Goal: Information Seeking & Learning: Learn about a topic

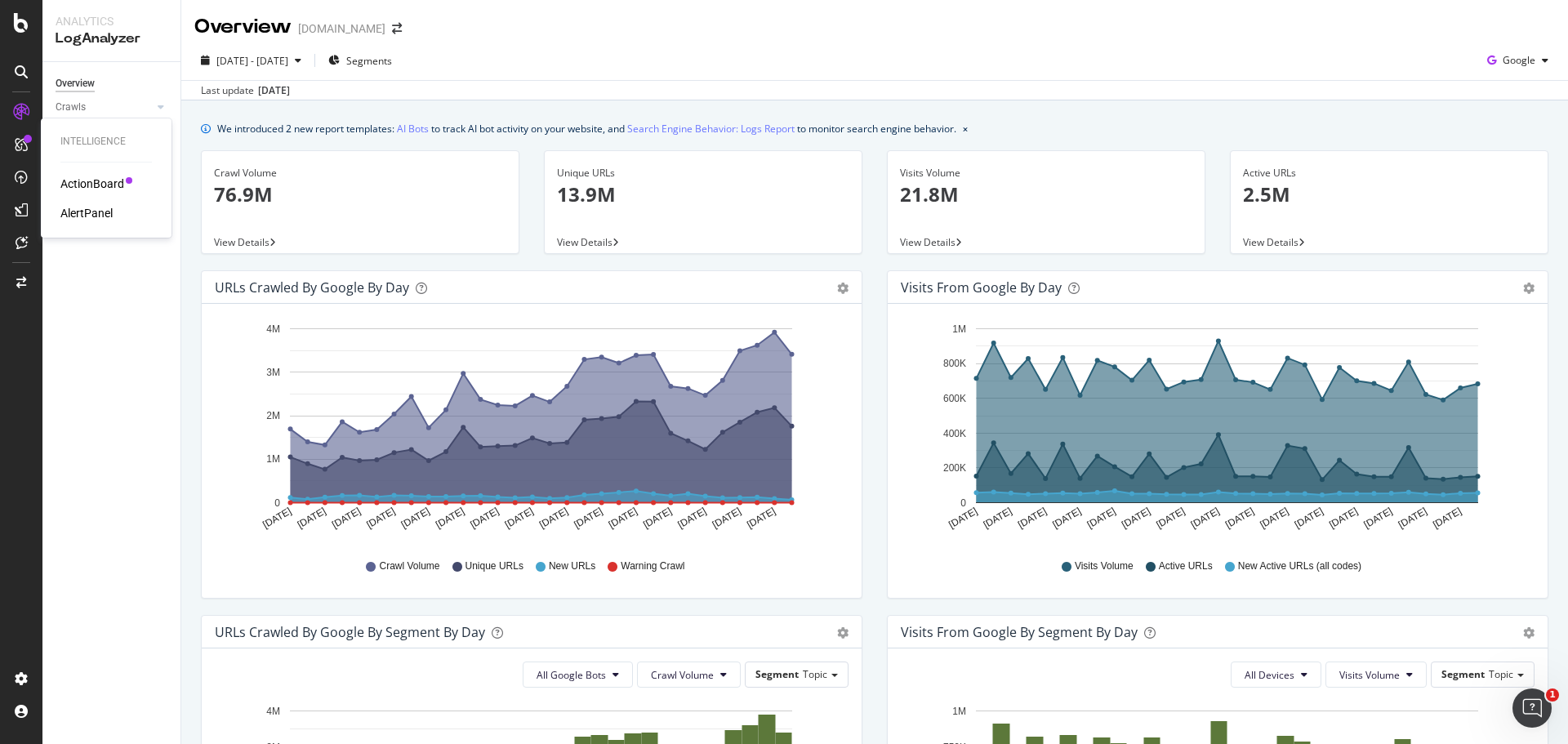
scroll to position [617, 0]
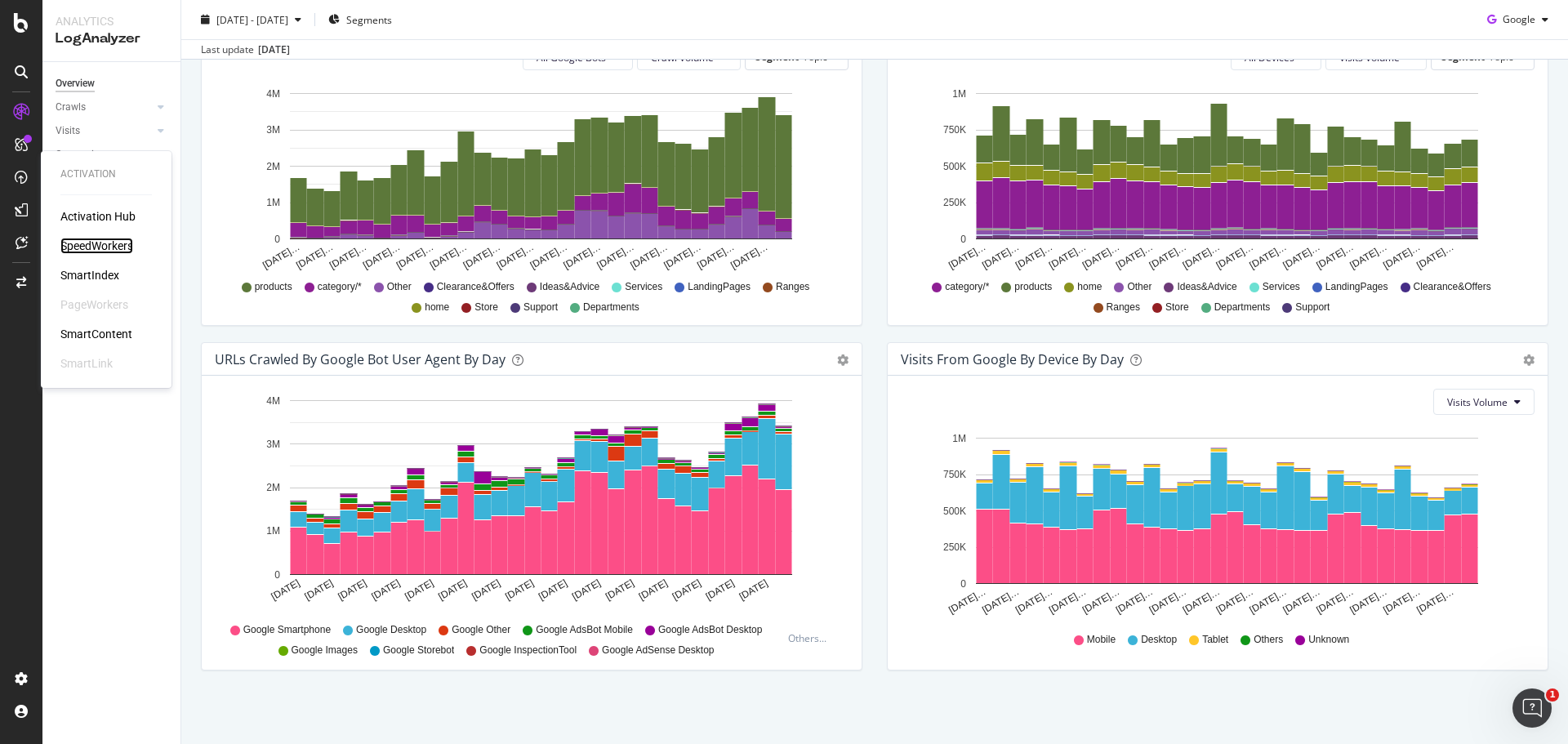
click at [72, 247] on div "SpeedWorkers" at bounding box center [97, 245] width 73 height 16
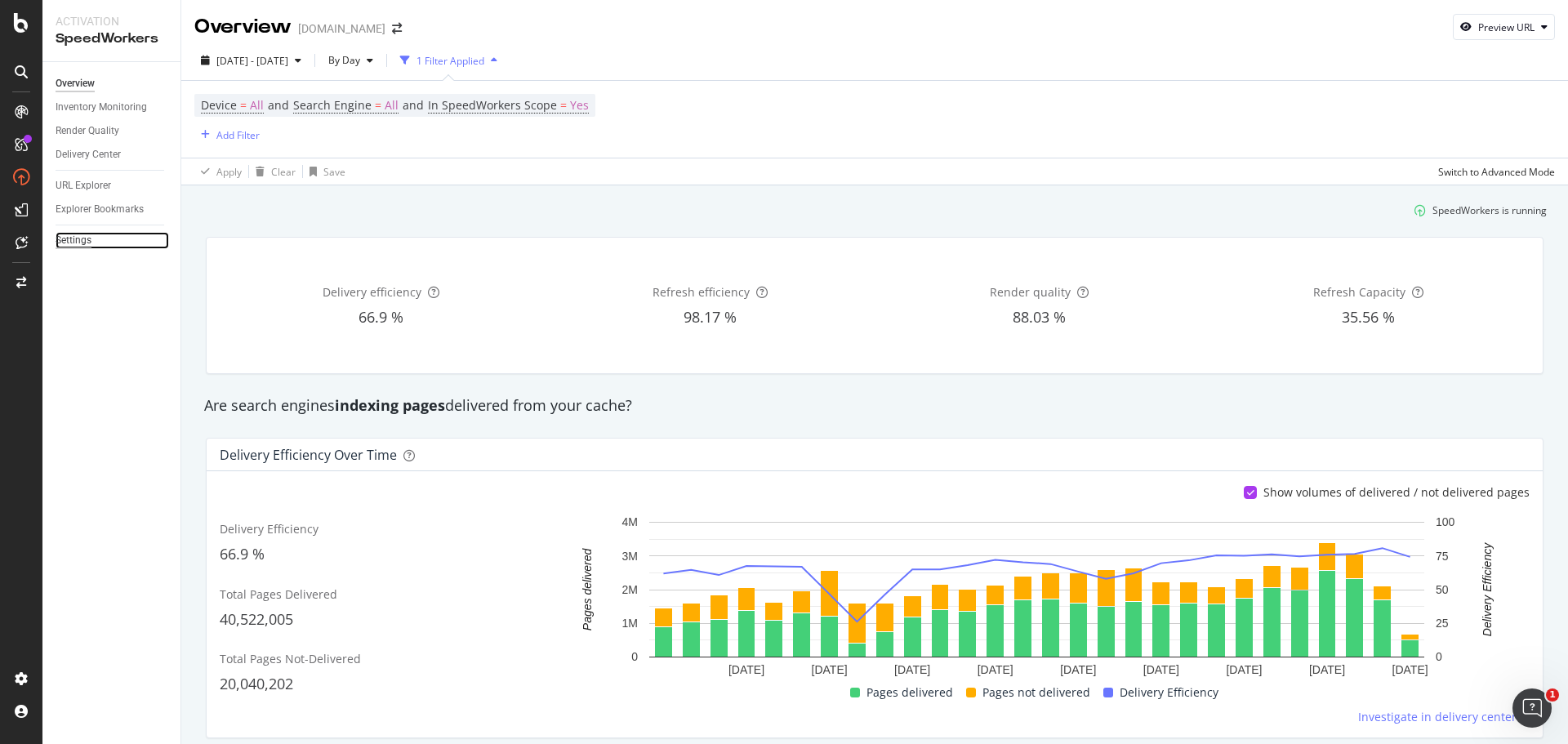
click at [71, 235] on div "Settings" at bounding box center [74, 240] width 36 height 17
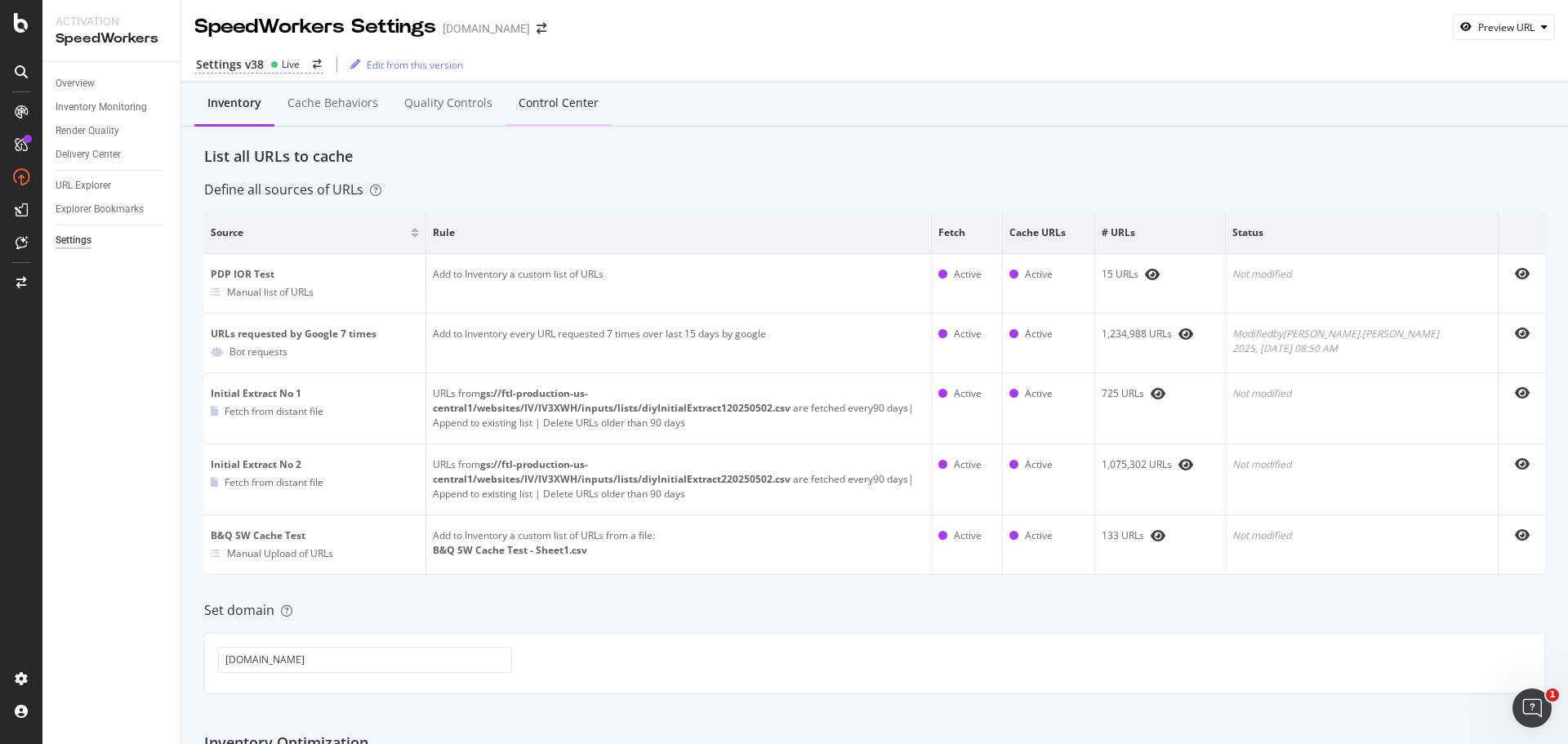
click at [602, 101] on div "Control Center" at bounding box center [559, 103] width 106 height 45
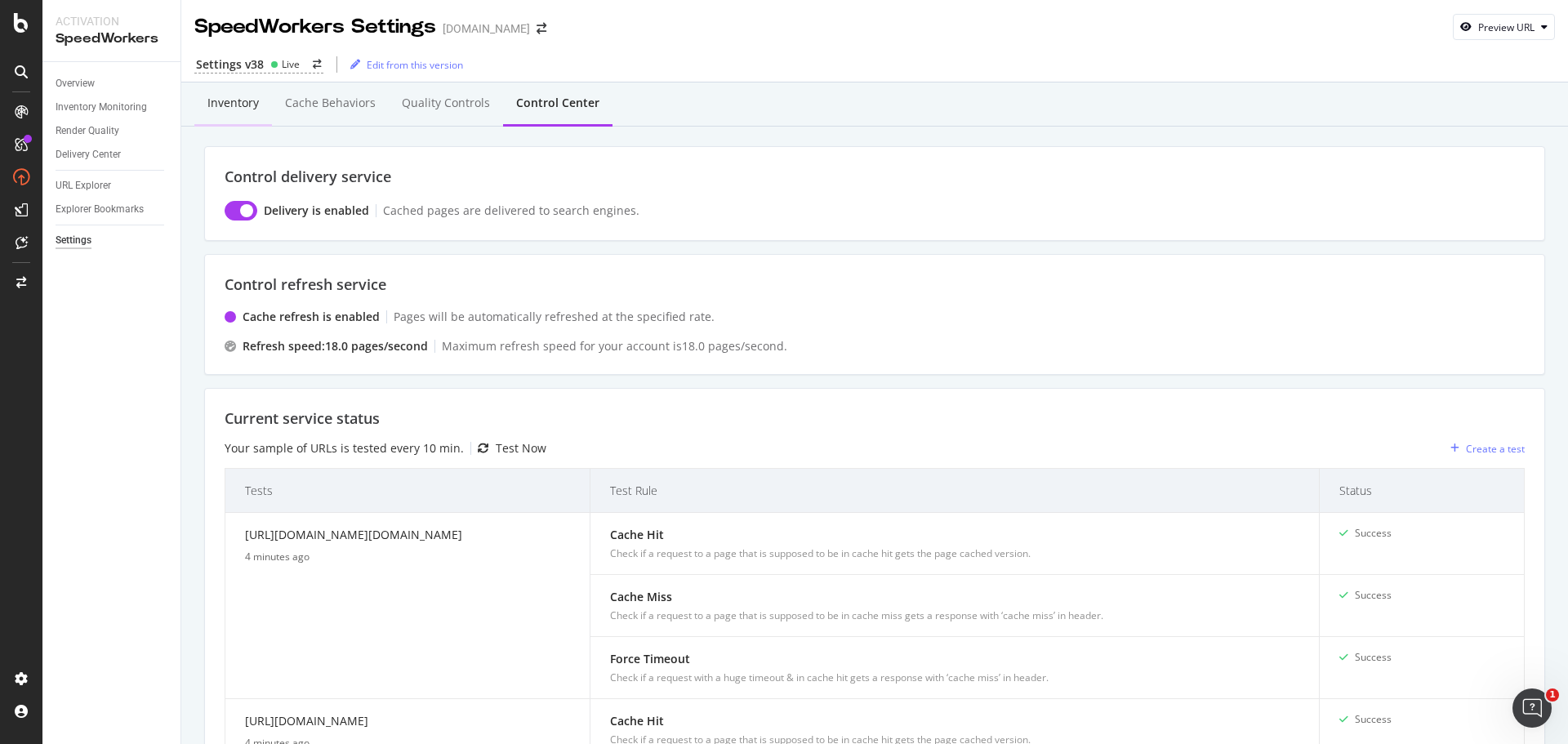
click at [249, 112] on div "Inventory" at bounding box center [233, 103] width 78 height 45
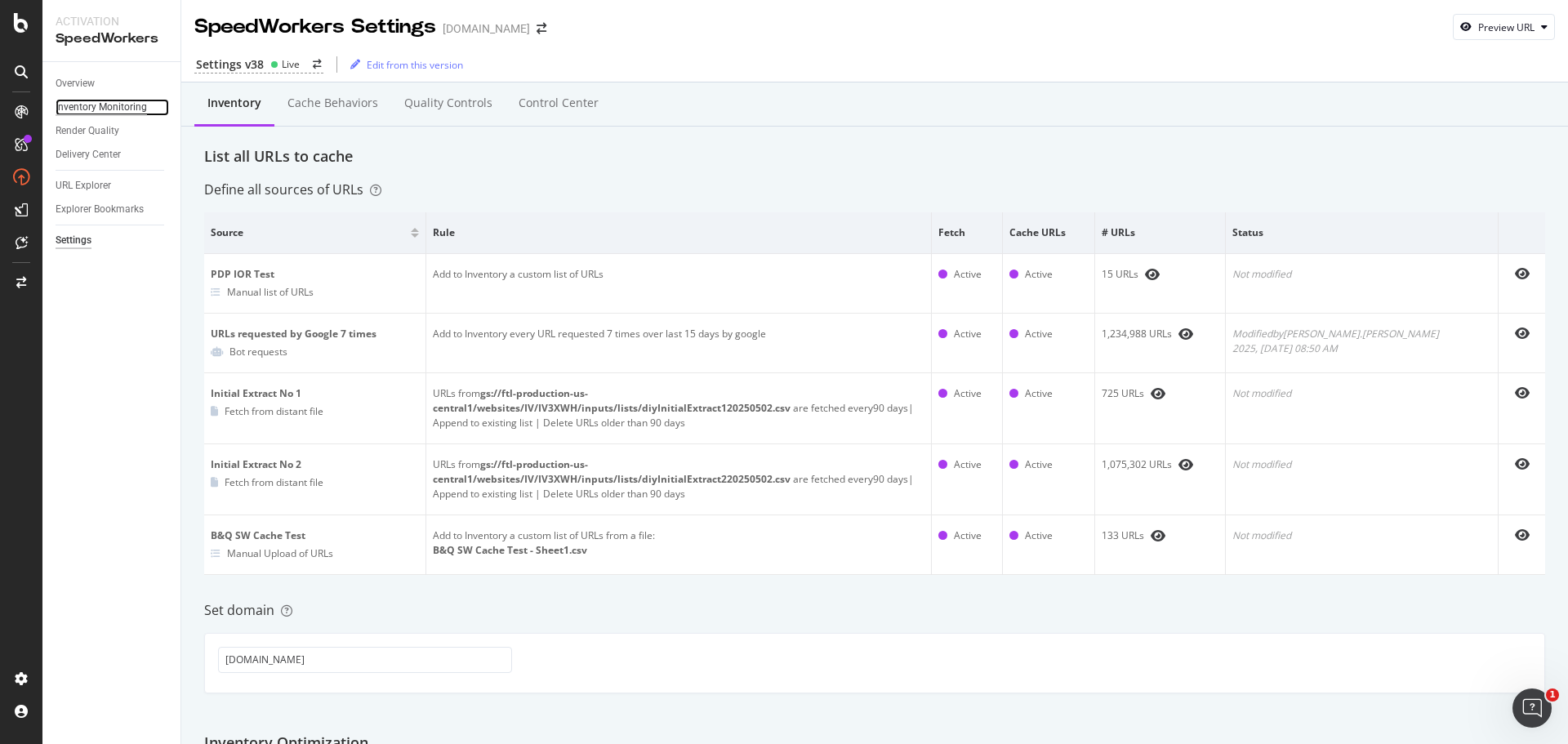
click at [108, 100] on div "Inventory Monitoring" at bounding box center [101, 108] width 92 height 17
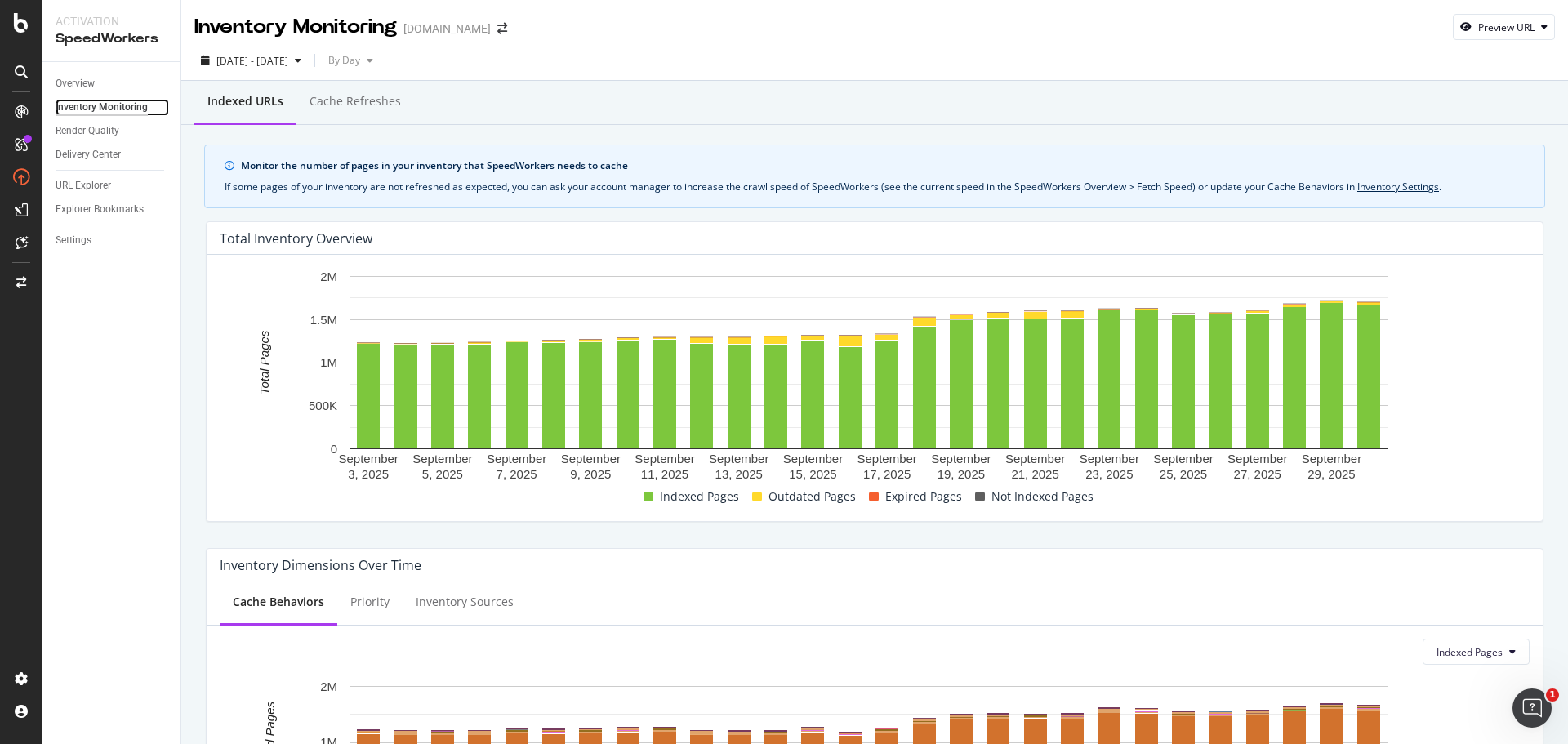
scroll to position [245, 0]
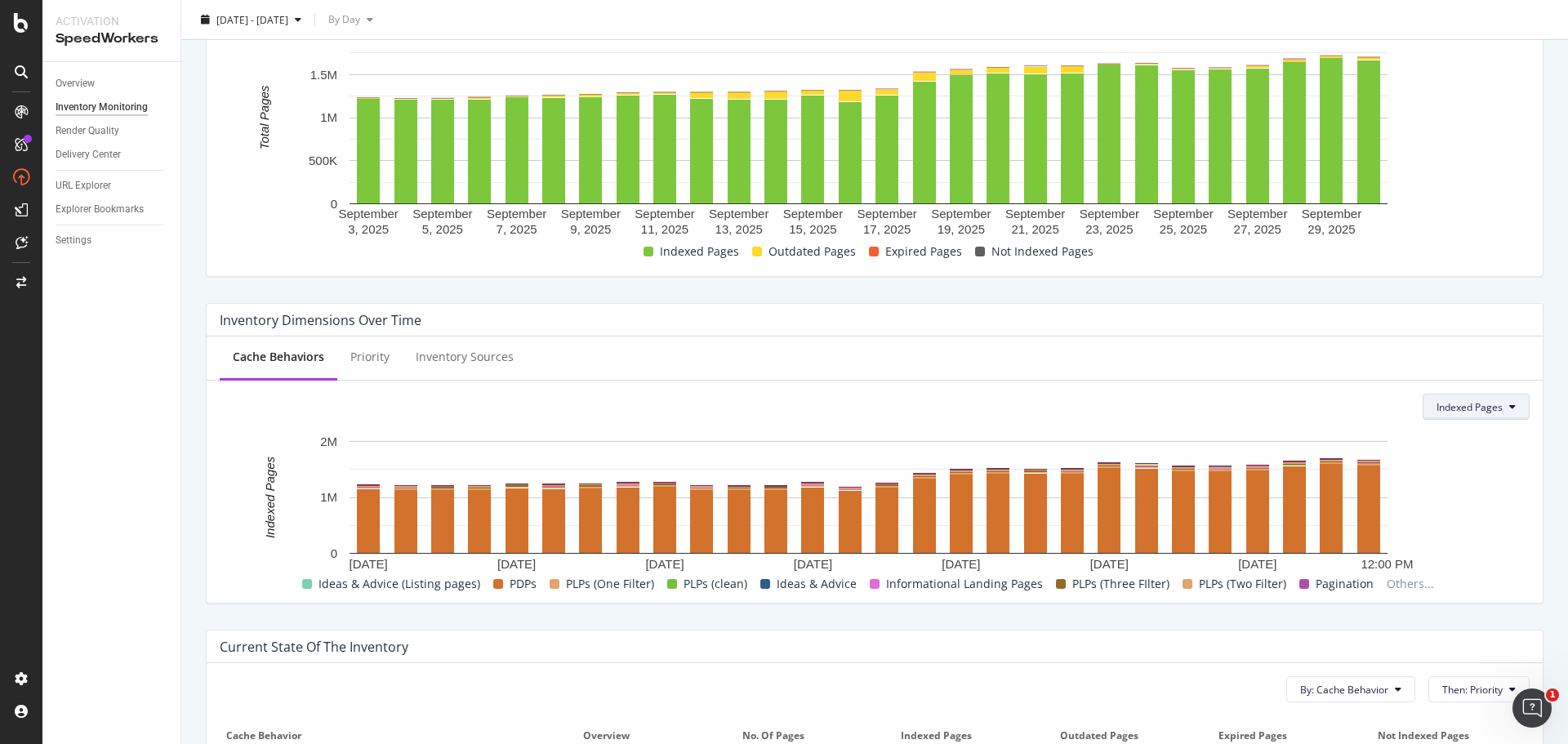
click at [1475, 396] on button "Indexed Pages" at bounding box center [1476, 406] width 107 height 27
click at [1443, 328] on div "Inventory Dimensions Over Time" at bounding box center [871, 320] width 1302 height 16
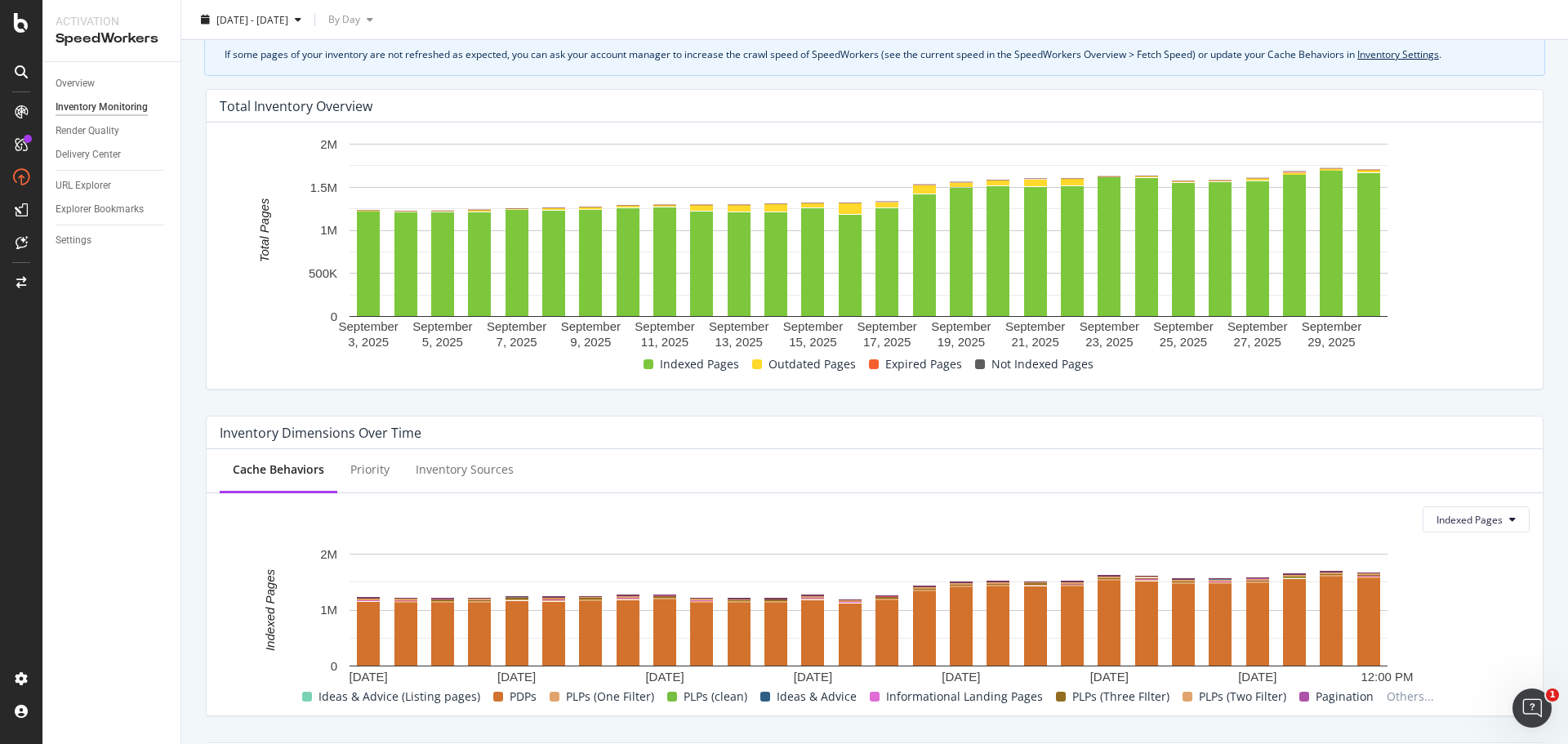
scroll to position [0, 0]
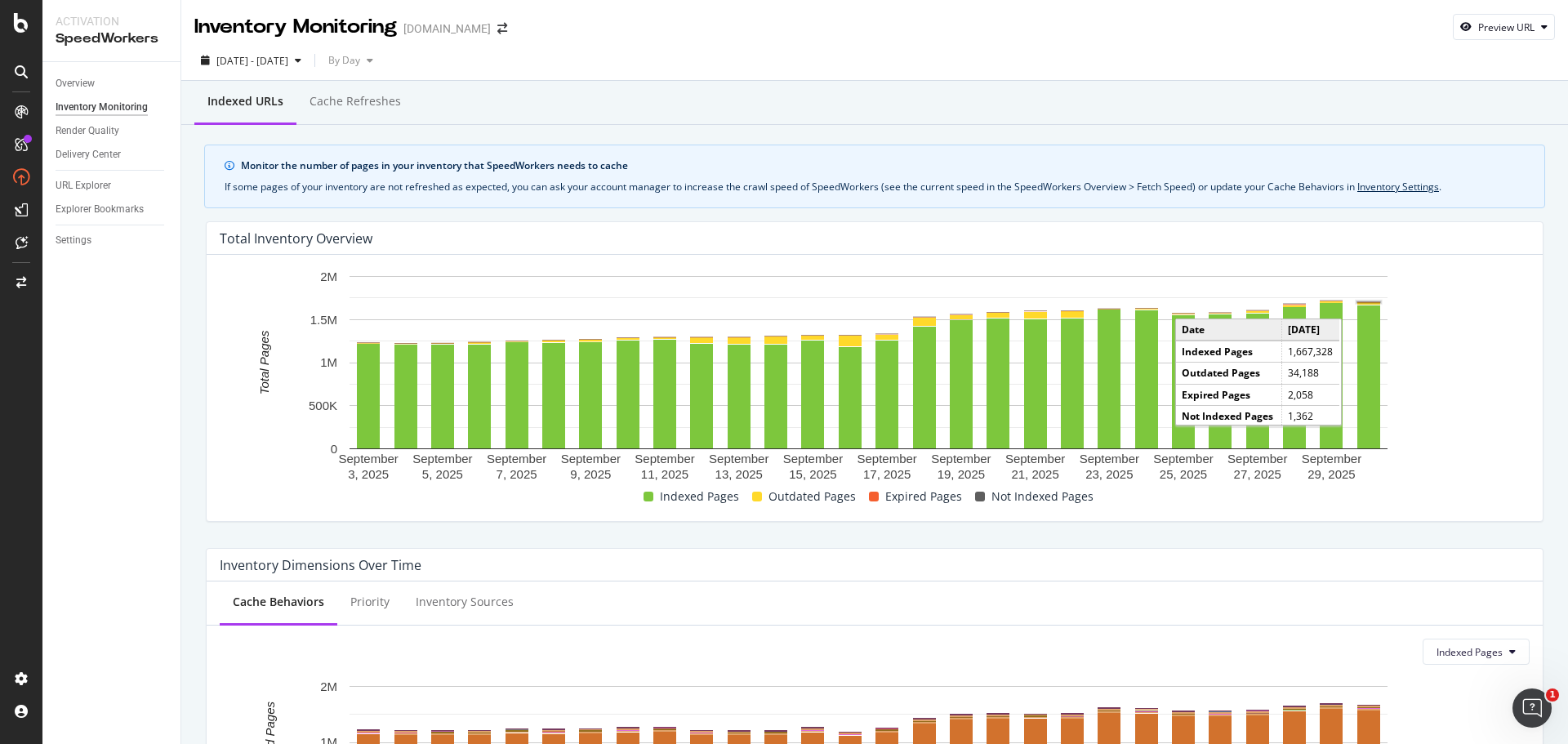
click at [1378, 302] on rect "A chart." at bounding box center [1369, 302] width 23 height 1
click at [1365, 351] on rect "A chart." at bounding box center [1369, 376] width 23 height 143
click at [1358, 348] on rect "A chart." at bounding box center [1369, 376] width 23 height 143
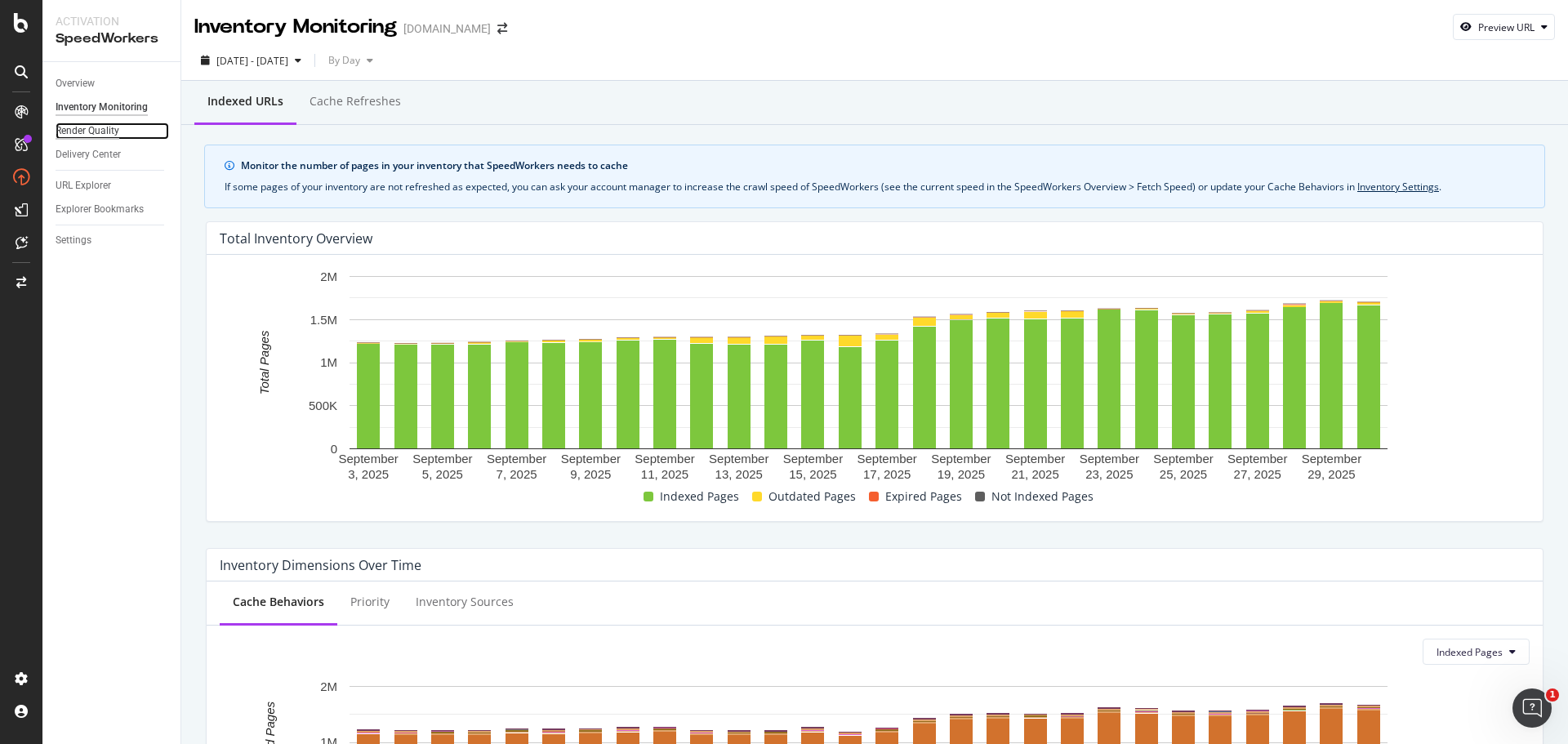
click at [94, 133] on div "Render Quality" at bounding box center [87, 131] width 63 height 17
